Goal: Find contact information: Find contact information

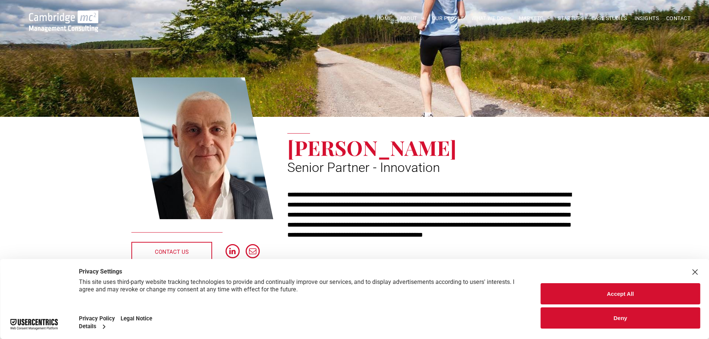
scroll to position [37, 0]
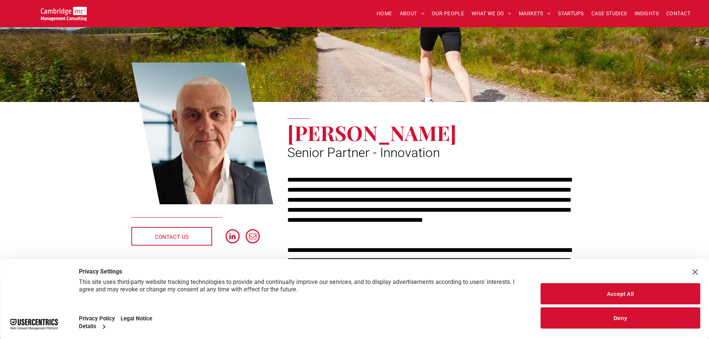
click at [600, 300] on button "Accept All" at bounding box center [620, 293] width 159 height 21
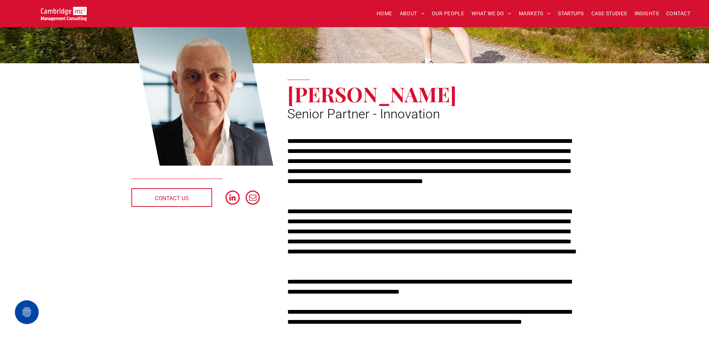
scroll to position [112, 0]
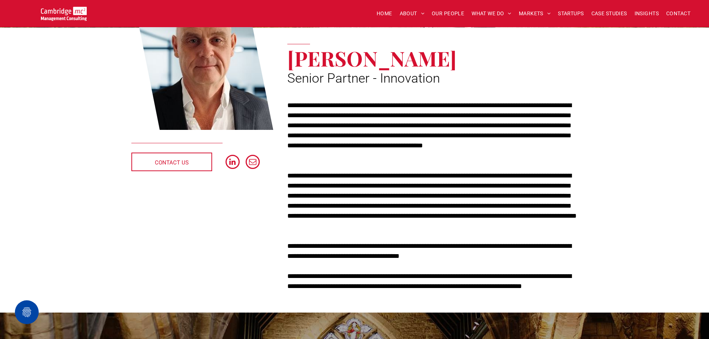
click at [287, 152] on p "**********" at bounding box center [432, 130] width 290 height 60
click at [256, 162] on span "email" at bounding box center [252, 161] width 15 height 15
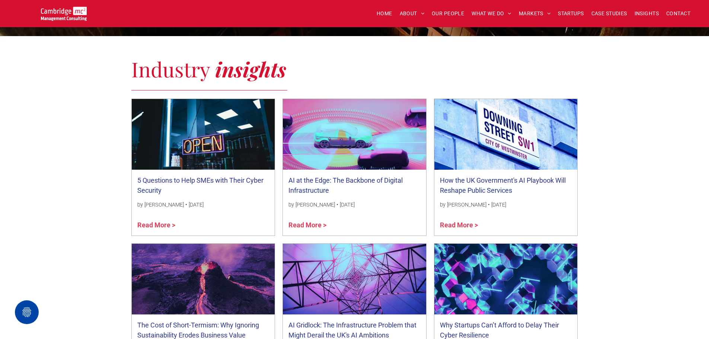
scroll to position [521, 0]
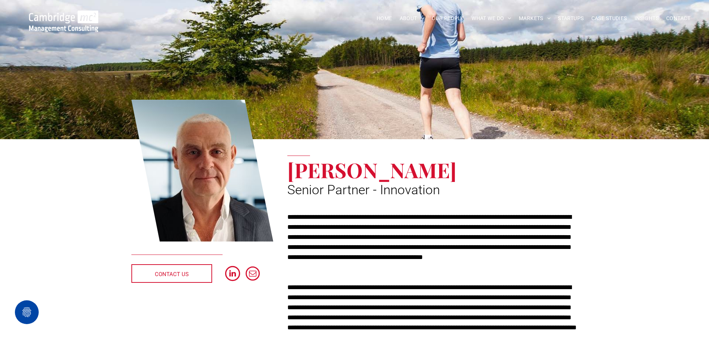
click at [236, 274] on span "linkedin" at bounding box center [232, 273] width 15 height 15
